Goal: Find specific page/section: Find specific page/section

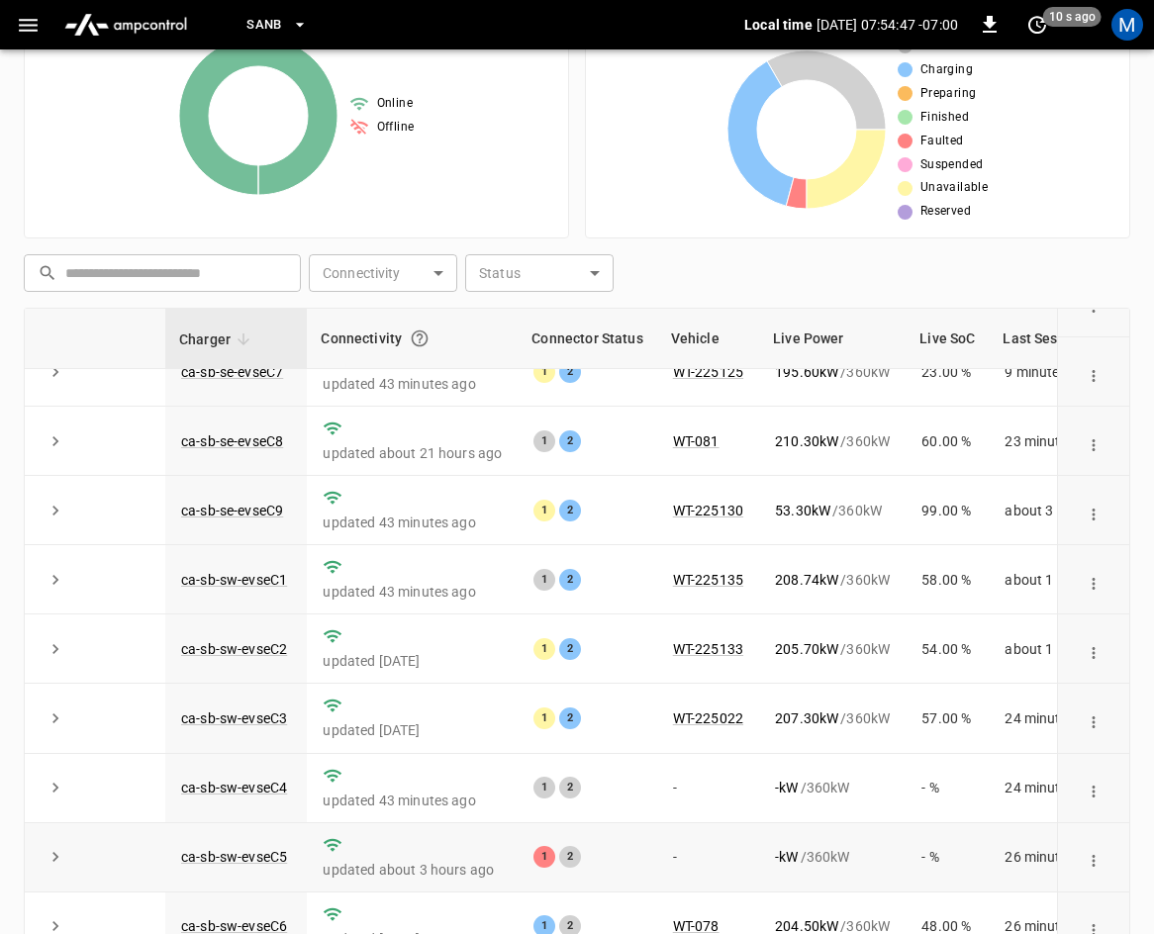
scroll to position [442, 0]
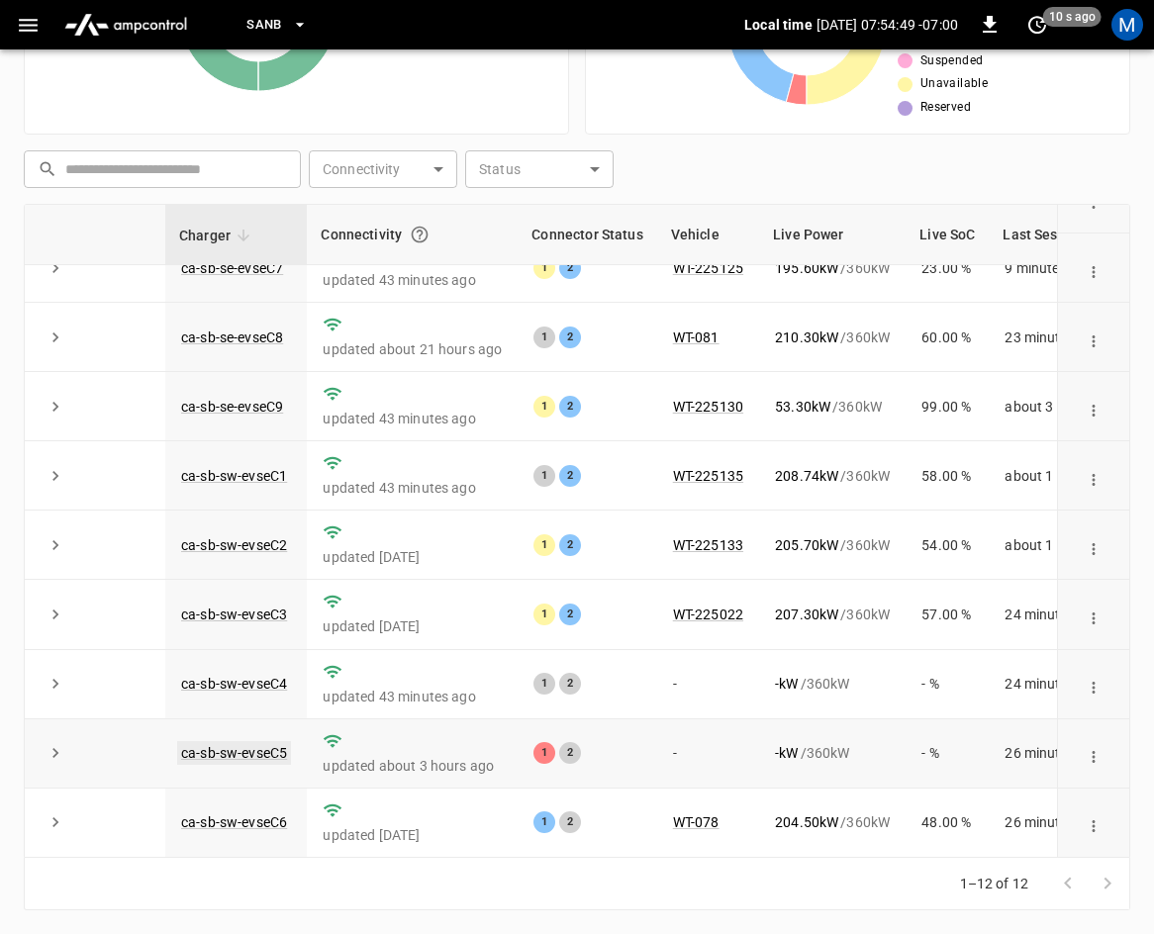
click at [229, 741] on link "ca-sb-sw-evseC5" at bounding box center [234, 753] width 114 height 24
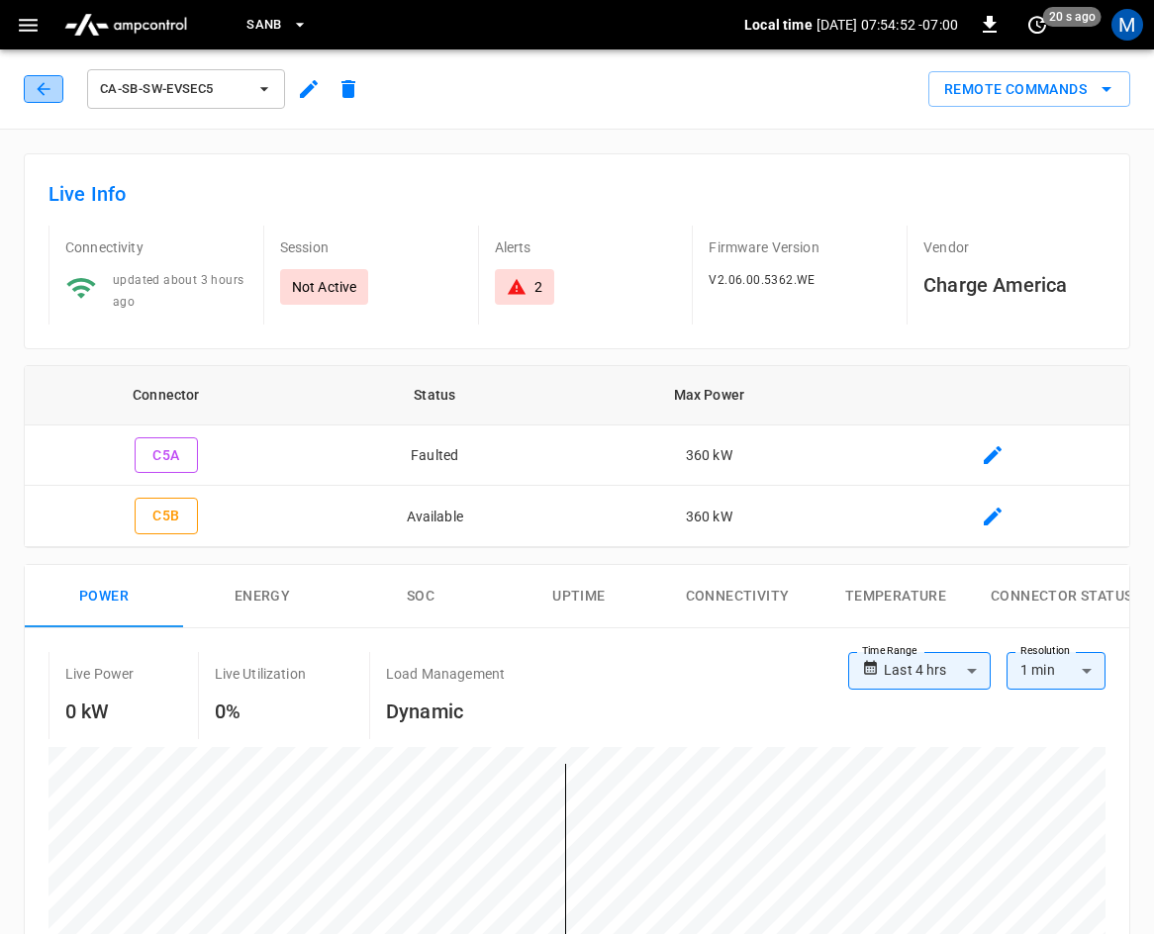
click at [32, 86] on button "button" at bounding box center [44, 89] width 40 height 28
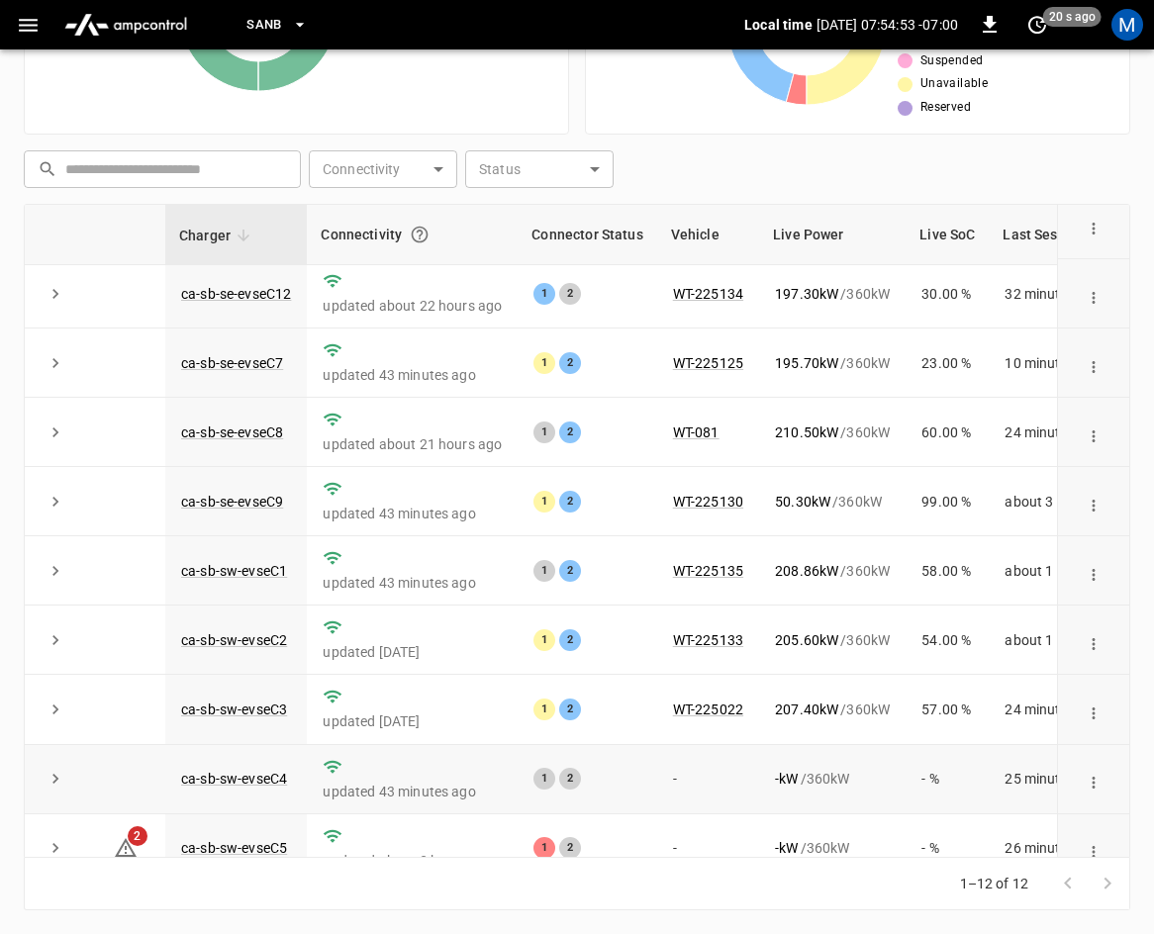
scroll to position [263, 0]
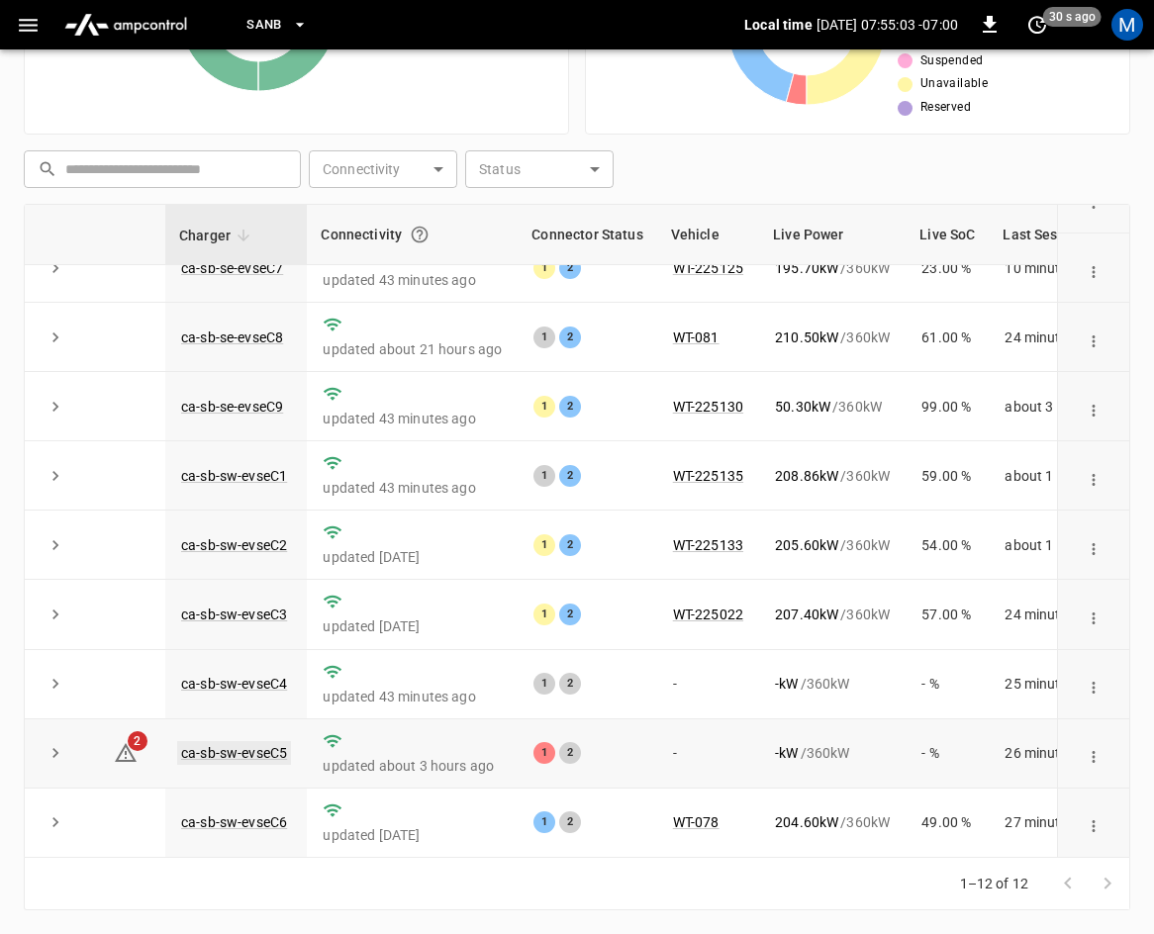
click at [231, 743] on link "ca-sb-sw-evseC5" at bounding box center [234, 753] width 114 height 24
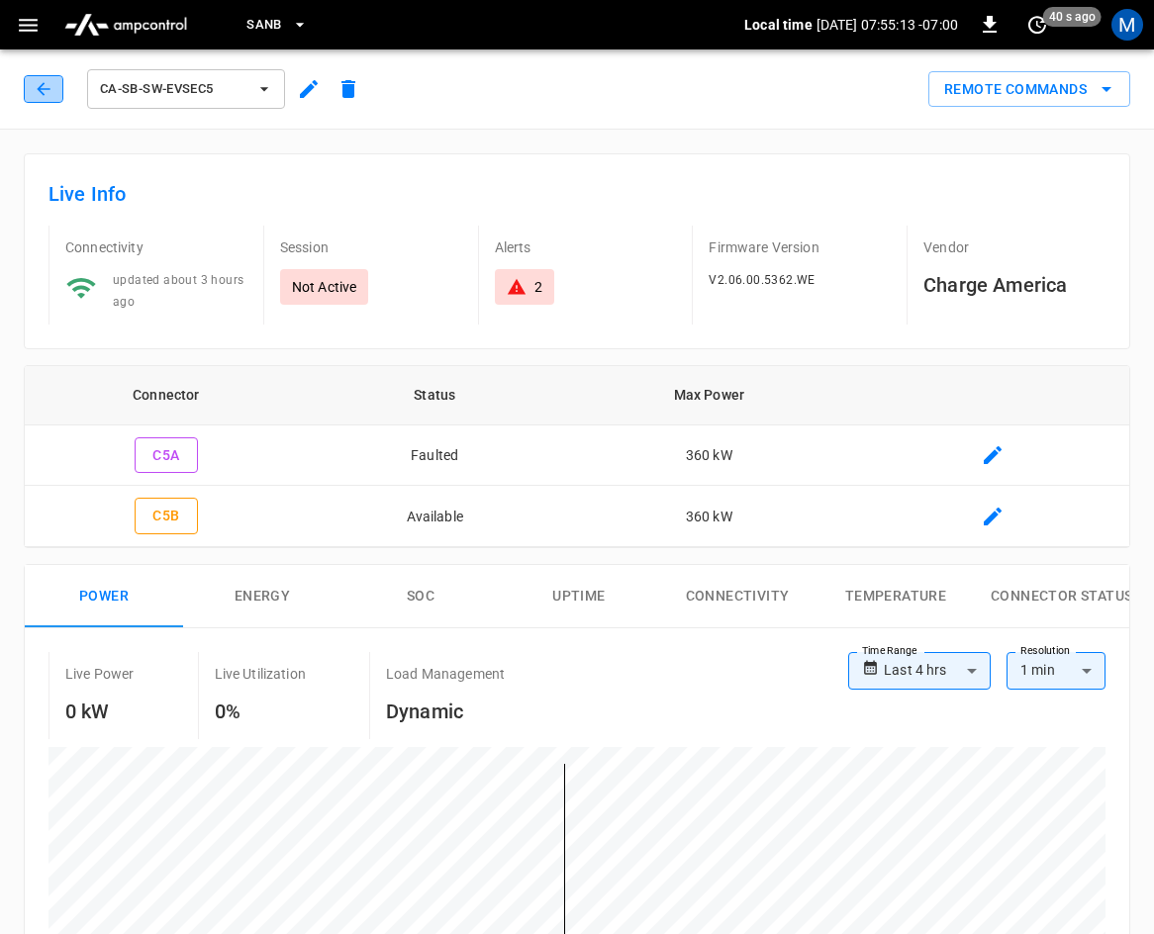
click at [55, 94] on button "button" at bounding box center [44, 89] width 40 height 28
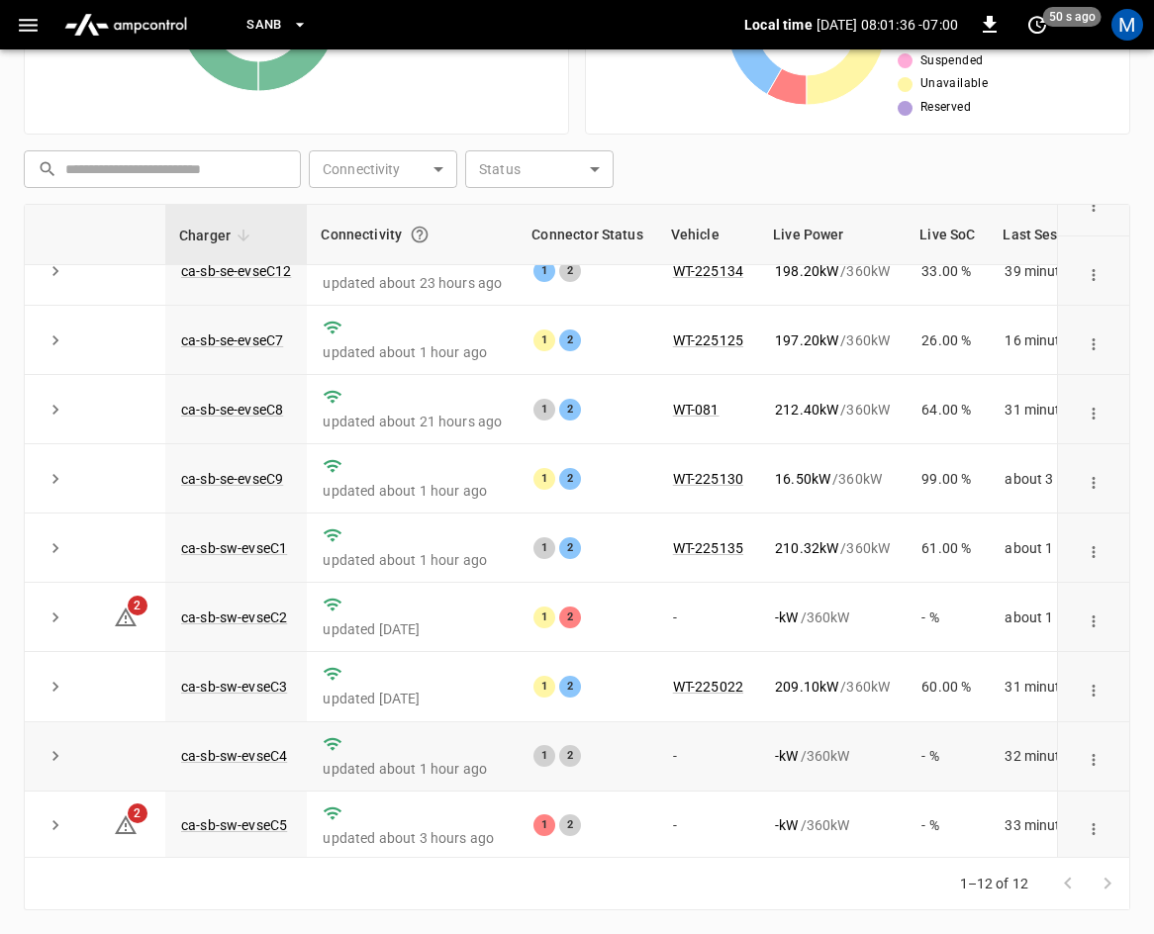
scroll to position [263, 0]
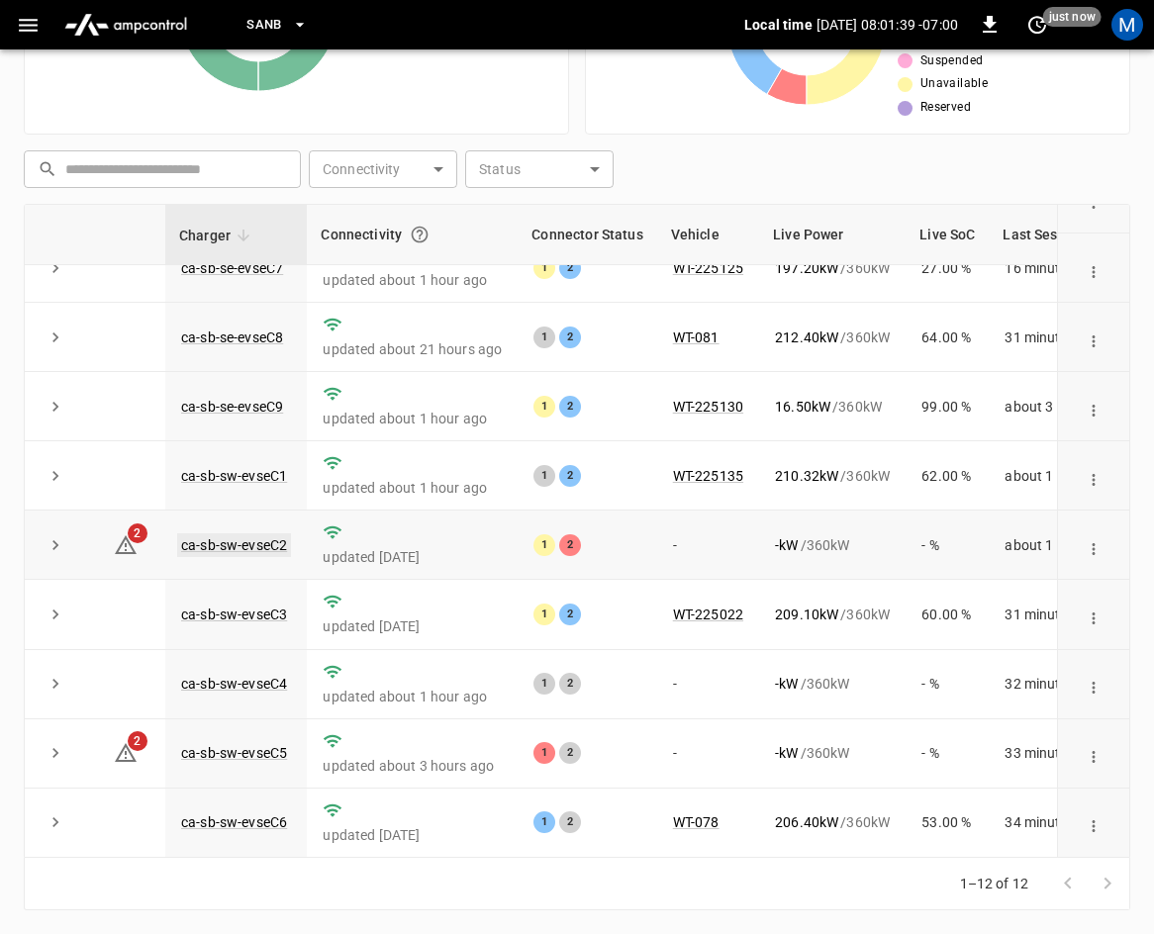
click at [249, 534] on link "ca-sb-sw-evseC2" at bounding box center [234, 546] width 114 height 24
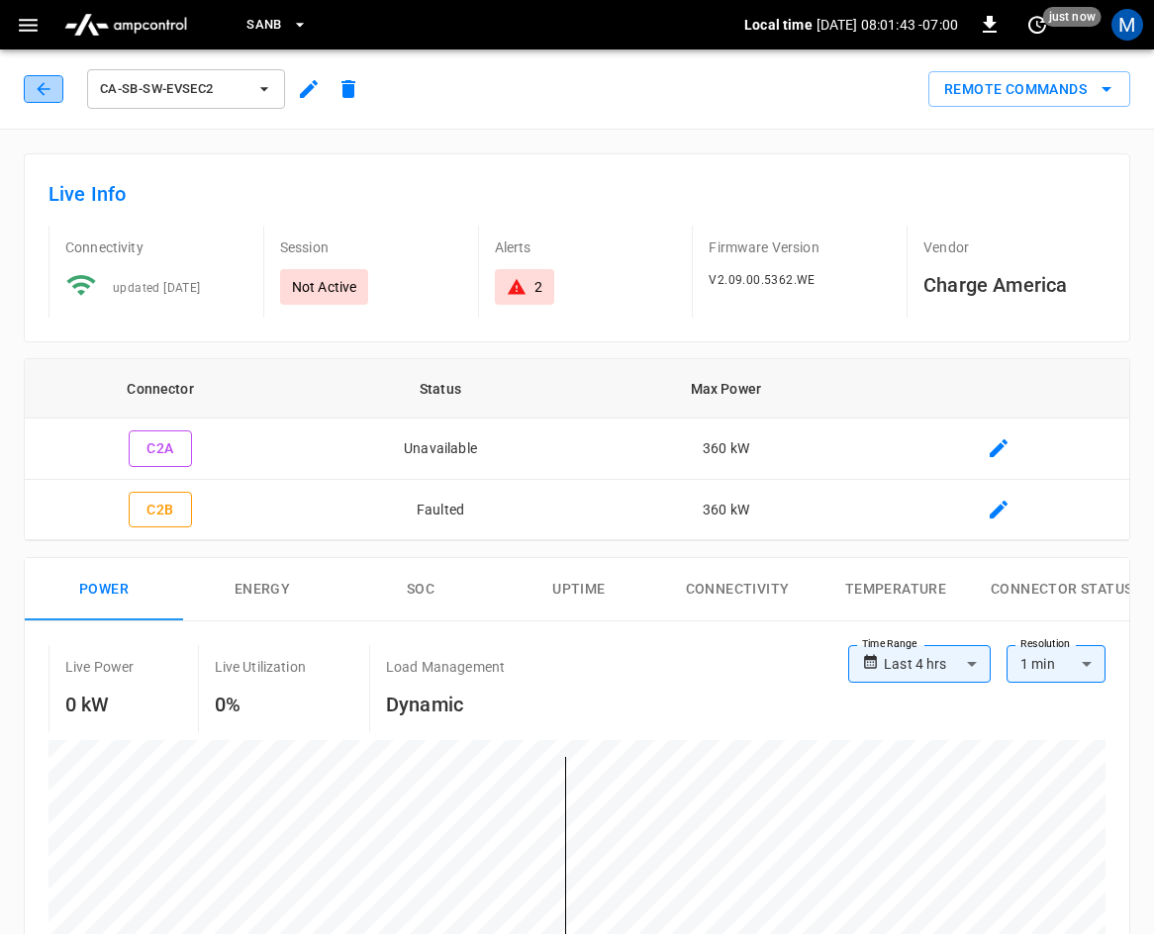
click at [39, 85] on icon "button" at bounding box center [44, 89] width 20 height 20
